Goal: Entertainment & Leisure: Consume media (video, audio)

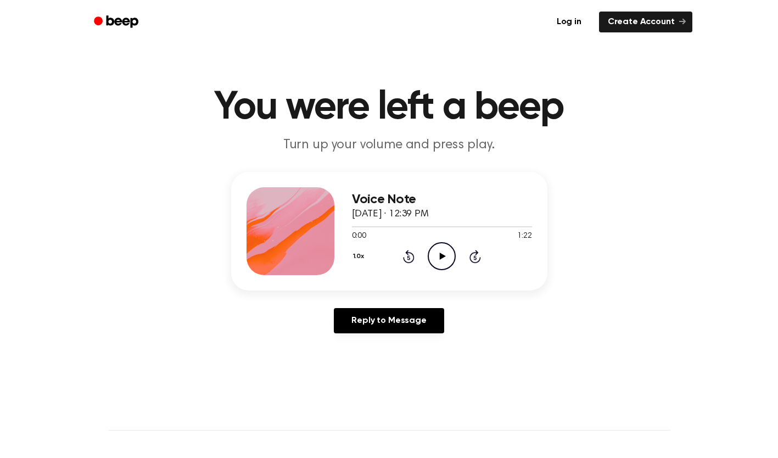
click at [454, 256] on icon "Play Audio" at bounding box center [442, 256] width 28 height 28
click at [441, 249] on icon "Play Audio" at bounding box center [442, 256] width 28 height 28
click at [439, 246] on icon "Play Audio" at bounding box center [442, 256] width 28 height 28
click at [449, 253] on icon "Play Audio" at bounding box center [442, 256] width 28 height 28
click at [409, 254] on icon "Rewind 5 seconds" at bounding box center [409, 256] width 12 height 14
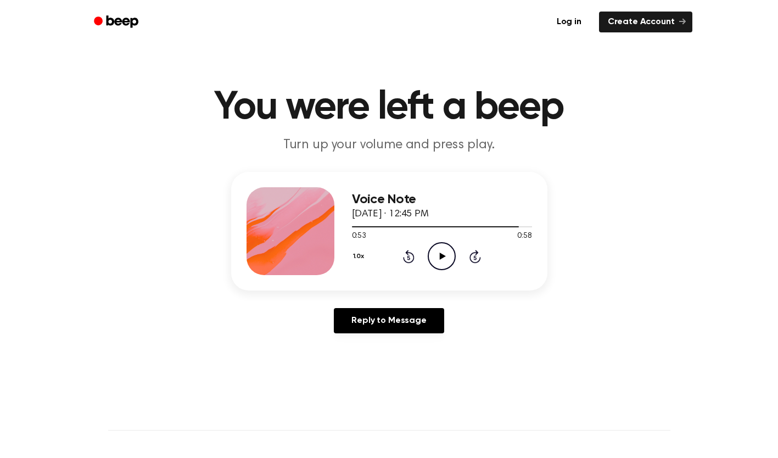
click at [410, 252] on icon at bounding box center [409, 256] width 12 height 13
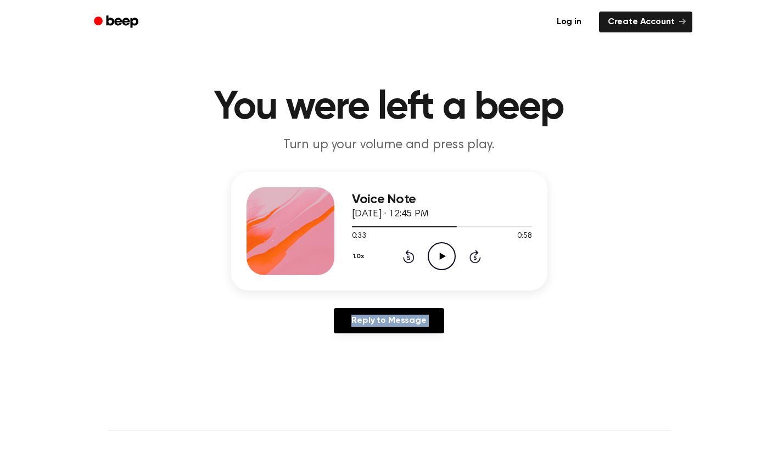
click at [410, 252] on icon at bounding box center [409, 256] width 12 height 13
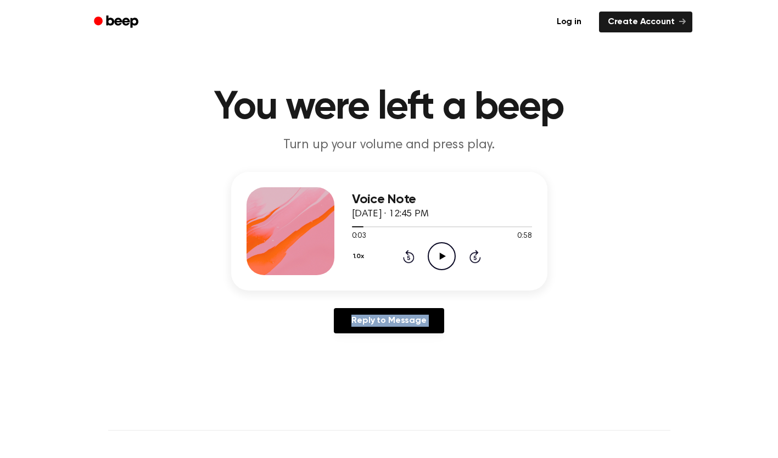
click at [410, 252] on icon at bounding box center [409, 256] width 12 height 13
drag, startPoint x: 410, startPoint y: 252, endPoint x: 447, endPoint y: 252, distance: 37.3
click at [447, 252] on icon "Play Audio" at bounding box center [442, 256] width 28 height 28
click at [437, 255] on icon "Play Audio" at bounding box center [442, 256] width 28 height 28
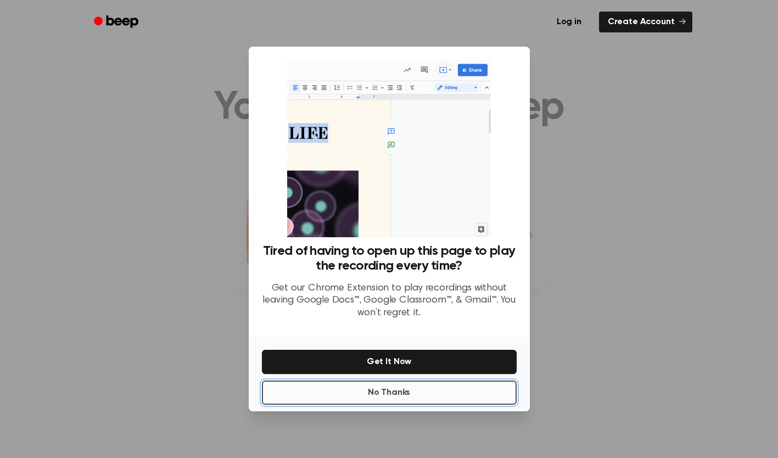
click at [366, 399] on button "No Thanks" at bounding box center [389, 393] width 255 height 24
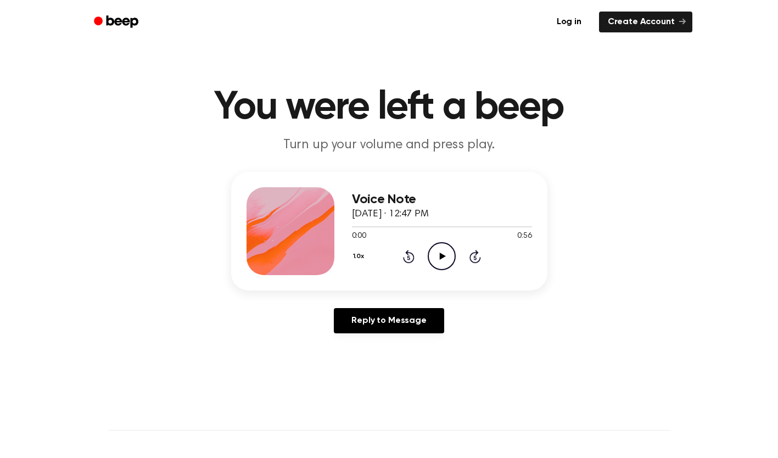
click at [440, 259] on icon at bounding box center [443, 256] width 6 height 7
click at [440, 259] on icon at bounding box center [441, 256] width 5 height 7
click at [440, 259] on icon at bounding box center [443, 256] width 6 height 7
click at [435, 246] on icon "Play Audio" at bounding box center [442, 256] width 28 height 28
click at [439, 261] on icon "Play Audio" at bounding box center [442, 256] width 28 height 28
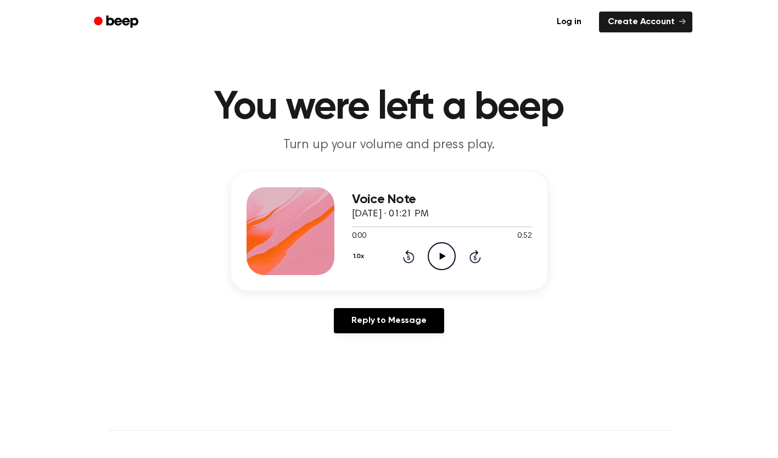
click at [443, 254] on icon "Play Audio" at bounding box center [442, 256] width 28 height 28
click at [443, 262] on icon "Play Audio" at bounding box center [442, 256] width 28 height 28
click at [436, 255] on icon "Play Audio" at bounding box center [442, 256] width 28 height 28
click at [439, 252] on icon "Play Audio" at bounding box center [442, 256] width 28 height 28
click at [441, 253] on icon "Play Audio" at bounding box center [442, 256] width 28 height 28
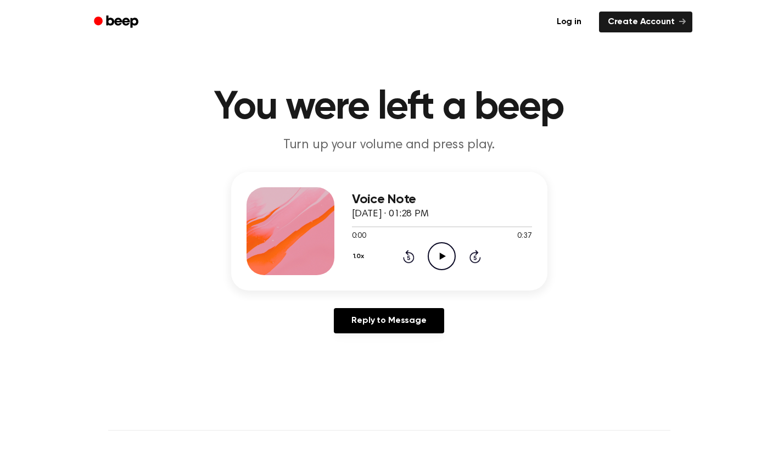
click at [439, 260] on icon "Play Audio" at bounding box center [442, 256] width 28 height 28
click at [438, 251] on icon "Play Audio" at bounding box center [442, 256] width 28 height 28
click at [449, 254] on icon "Play Audio" at bounding box center [442, 256] width 28 height 28
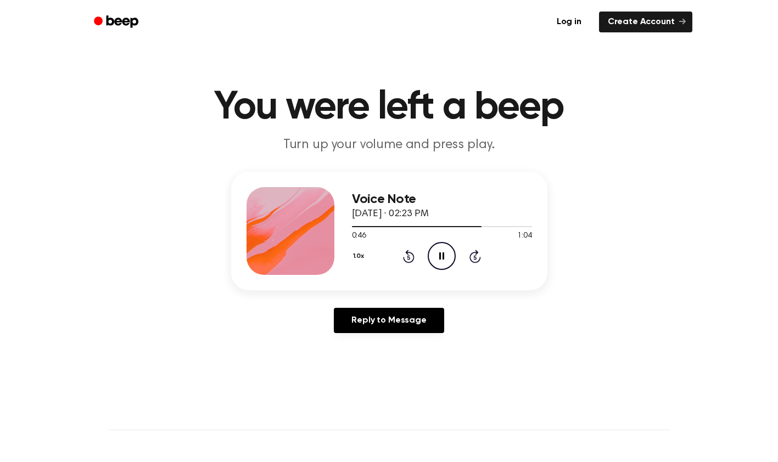
click at [447, 257] on icon "Pause Audio" at bounding box center [442, 256] width 28 height 28
click at [441, 255] on icon at bounding box center [443, 256] width 6 height 7
click at [441, 258] on icon "Pause Audio" at bounding box center [442, 256] width 28 height 28
click at [440, 256] on icon at bounding box center [443, 256] width 6 height 7
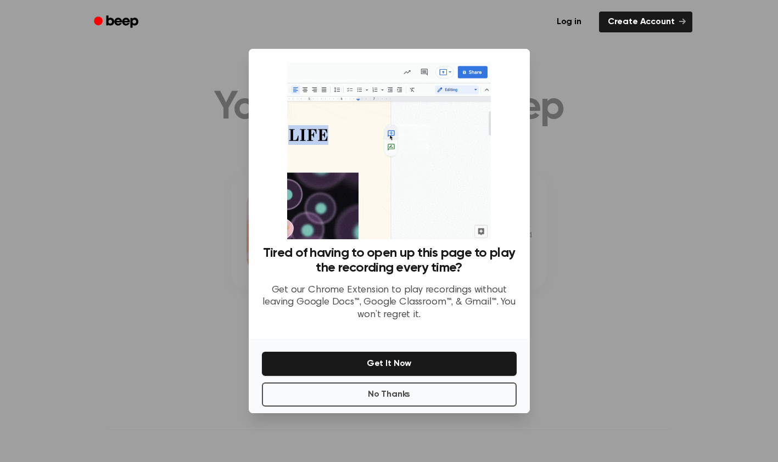
click at [420, 398] on button "No Thanks" at bounding box center [389, 395] width 255 height 24
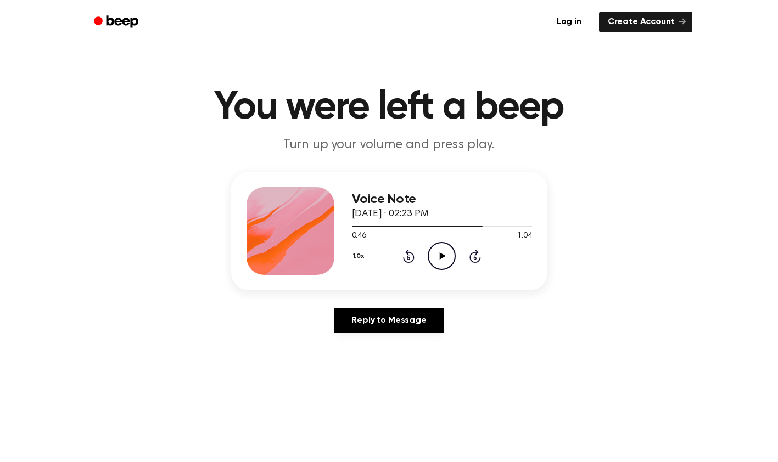
click at [440, 254] on icon at bounding box center [443, 256] width 6 height 7
click at [445, 260] on icon "Play Audio" at bounding box center [442, 256] width 28 height 28
click at [439, 255] on icon "Play Audio" at bounding box center [442, 256] width 28 height 28
click at [441, 262] on icon "Play Audio" at bounding box center [442, 256] width 28 height 28
click at [451, 256] on icon "Play Audio" at bounding box center [442, 256] width 28 height 28
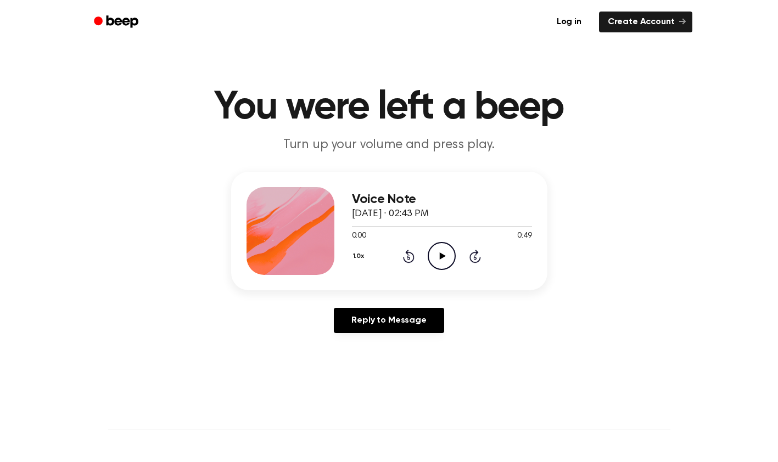
click at [444, 256] on icon at bounding box center [443, 256] width 6 height 7
click at [440, 251] on icon "Play Audio" at bounding box center [442, 256] width 28 height 28
click at [445, 257] on icon "Play Audio" at bounding box center [442, 256] width 28 height 28
click at [438, 258] on icon "Play Audio" at bounding box center [442, 256] width 28 height 28
click at [409, 258] on icon at bounding box center [408, 257] width 3 height 4
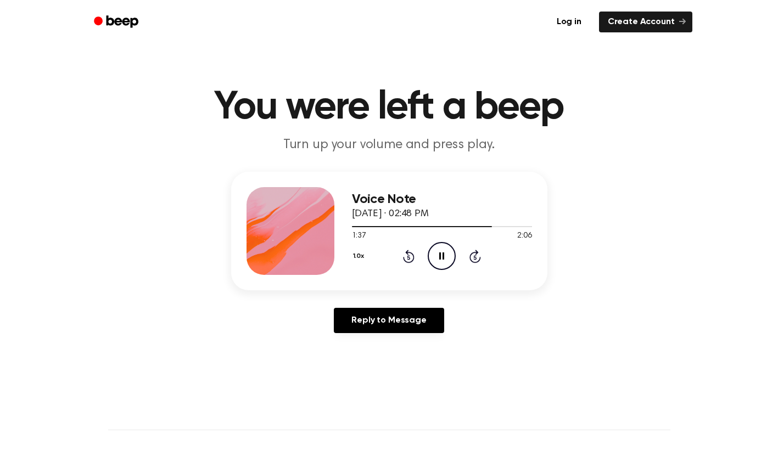
click at [409, 258] on icon at bounding box center [408, 257] width 3 height 4
click at [444, 256] on icon "Pause Audio" at bounding box center [442, 256] width 28 height 28
click at [438, 254] on icon "Play Audio" at bounding box center [442, 256] width 28 height 28
click at [407, 257] on icon at bounding box center [408, 257] width 3 height 4
click at [406, 255] on icon "Rewind 5 seconds" at bounding box center [409, 256] width 12 height 14
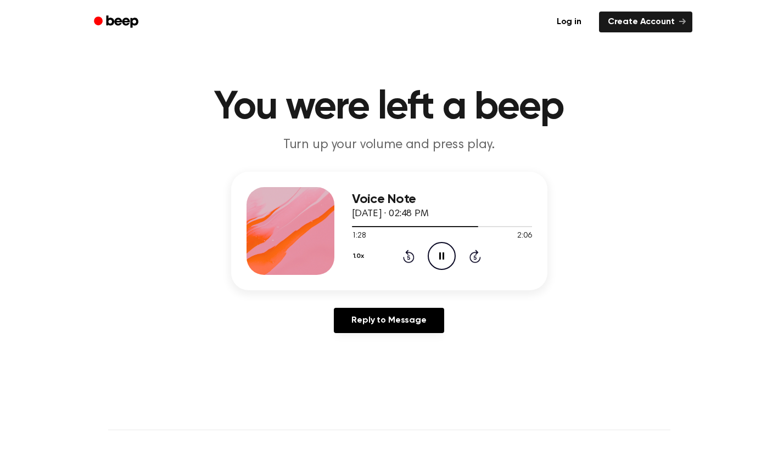
click at [407, 256] on icon "Rewind 5 seconds" at bounding box center [409, 256] width 12 height 14
click at [407, 258] on icon "Rewind 5 seconds" at bounding box center [409, 256] width 12 height 14
click at [408, 258] on icon "Rewind 5 seconds" at bounding box center [409, 256] width 12 height 14
click at [442, 254] on icon "Play Audio" at bounding box center [442, 256] width 28 height 28
click at [441, 259] on icon "Play Audio" at bounding box center [442, 256] width 28 height 28
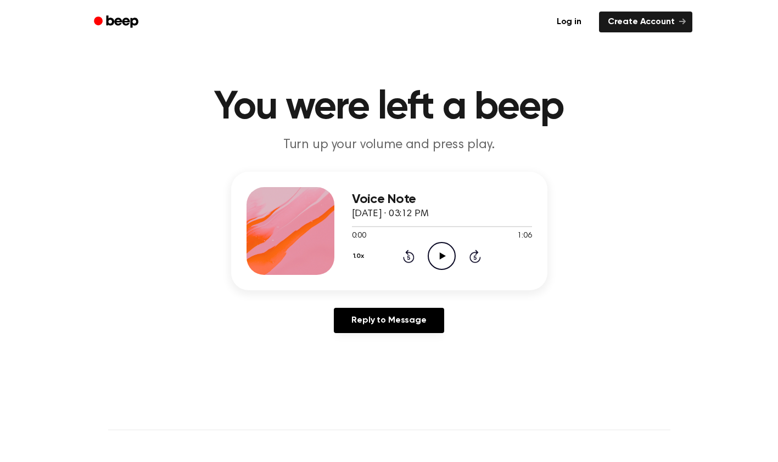
click at [445, 254] on icon "Play Audio" at bounding box center [442, 256] width 28 height 28
click at [440, 254] on icon at bounding box center [443, 256] width 6 height 7
click at [441, 256] on icon at bounding box center [443, 256] width 6 height 7
click at [451, 256] on icon "Play Audio" at bounding box center [442, 256] width 28 height 28
click at [449, 260] on icon "Play Audio" at bounding box center [442, 256] width 28 height 28
